Goal: Transaction & Acquisition: Purchase product/service

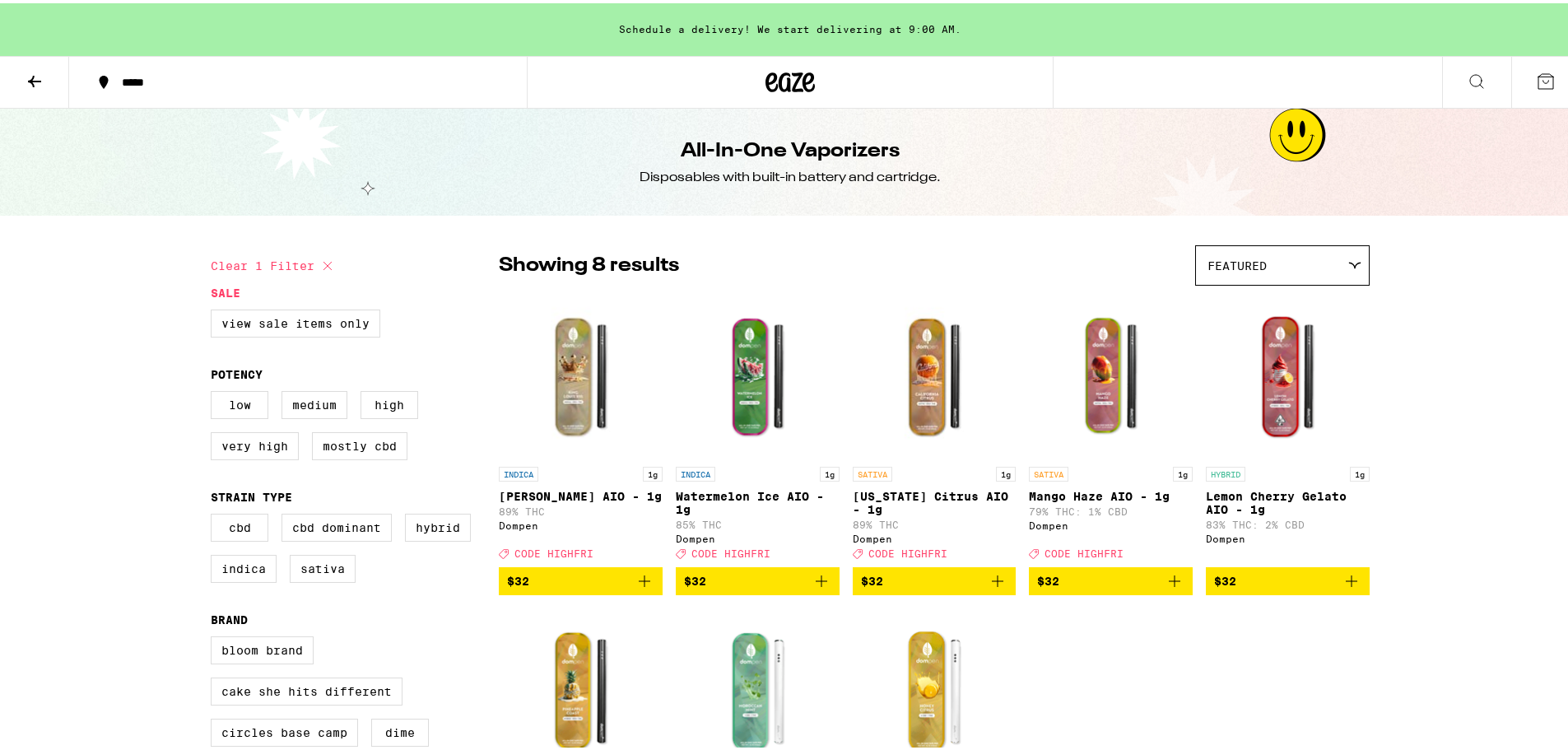
click at [39, 82] on icon at bounding box center [35, 79] width 20 height 20
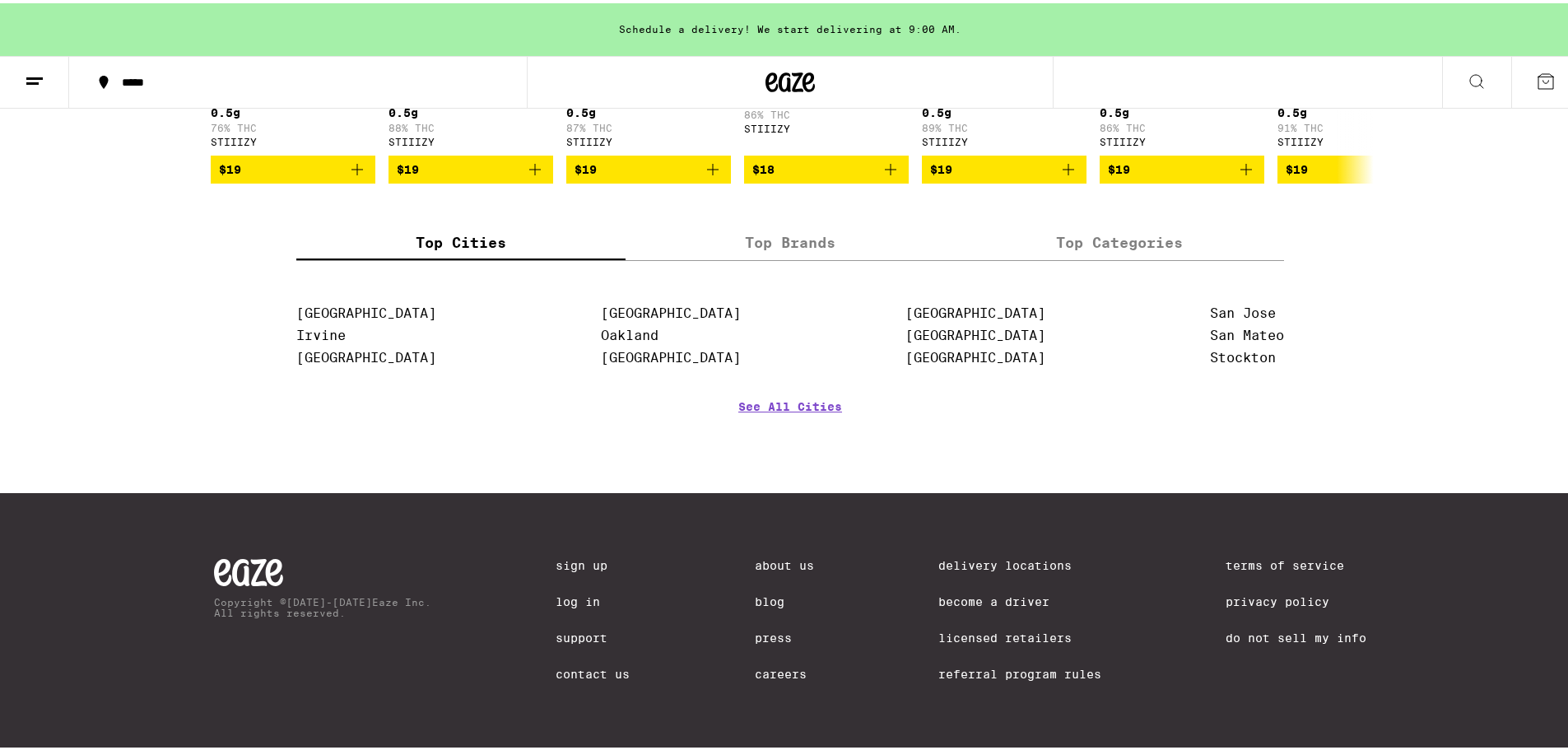
scroll to position [1596, 0]
